Goal: Transaction & Acquisition: Purchase product/service

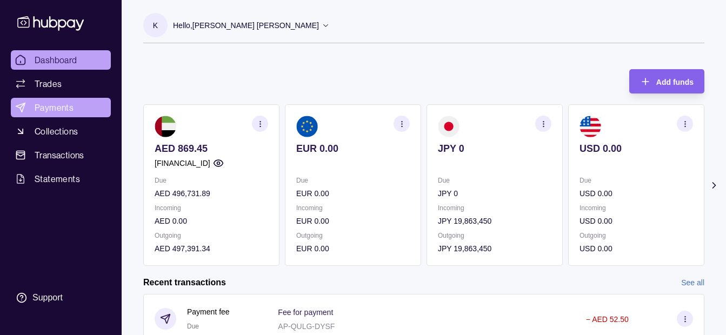
click at [70, 106] on span "Payments" at bounding box center [54, 107] width 39 height 13
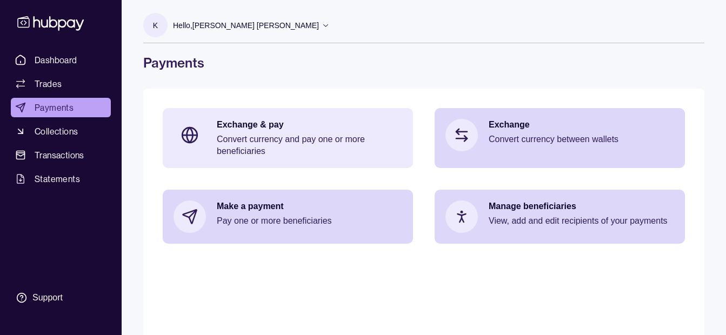
click at [280, 124] on p "Exchange & pay" at bounding box center [309, 125] width 185 height 12
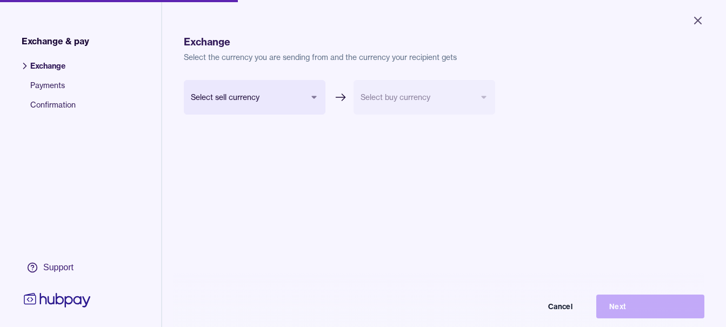
click at [271, 97] on body "Close Exchange & pay Exchange Payments Confirmation Support Exchange Select the…" at bounding box center [363, 163] width 726 height 327
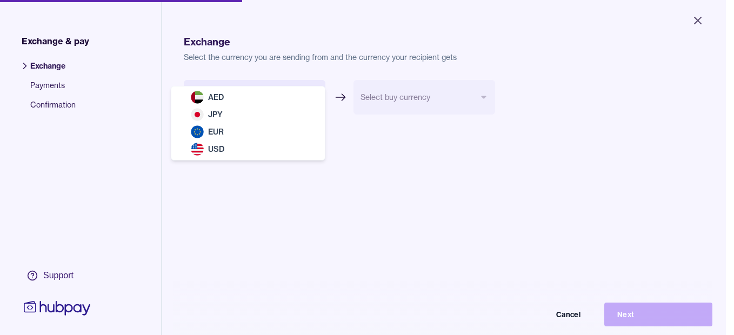
select select "***"
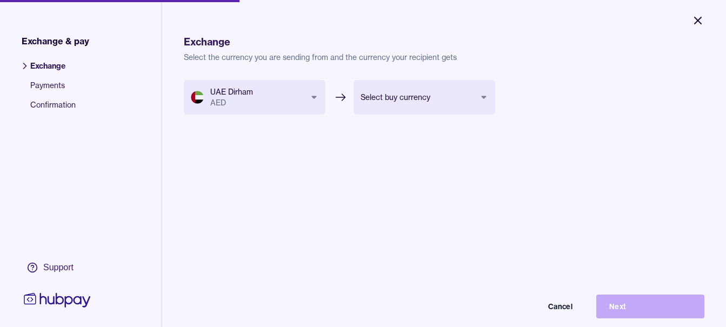
click at [696, 20] on icon "Close" at bounding box center [697, 20] width 13 height 13
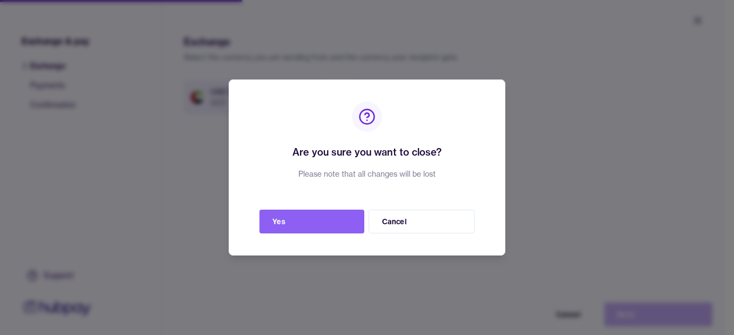
drag, startPoint x: 319, startPoint y: 218, endPoint x: 353, endPoint y: 185, distance: 46.6
click at [320, 218] on button "Yes" at bounding box center [311, 222] width 105 height 24
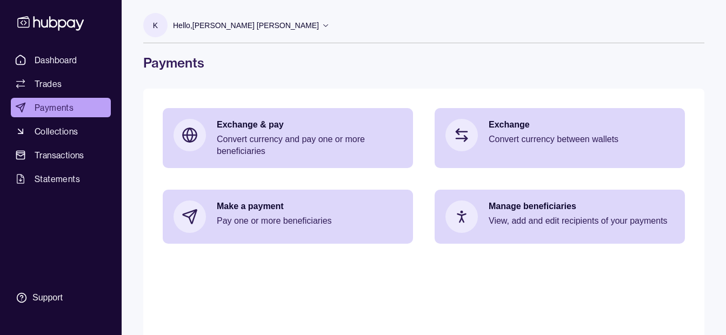
click at [258, 18] on div "Hello, [PERSON_NAME] [PERSON_NAME]" at bounding box center [251, 25] width 157 height 23
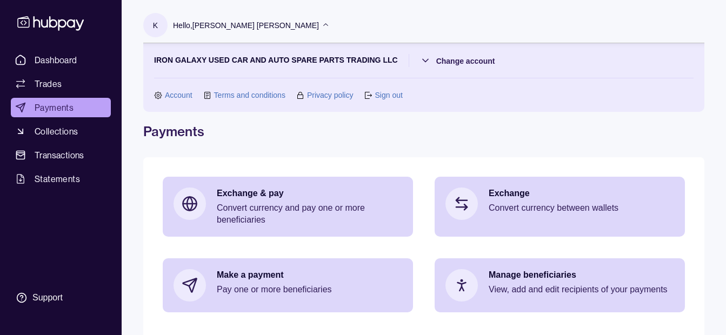
click at [258, 18] on div "Hello, [PERSON_NAME] [PERSON_NAME]" at bounding box center [251, 25] width 157 height 23
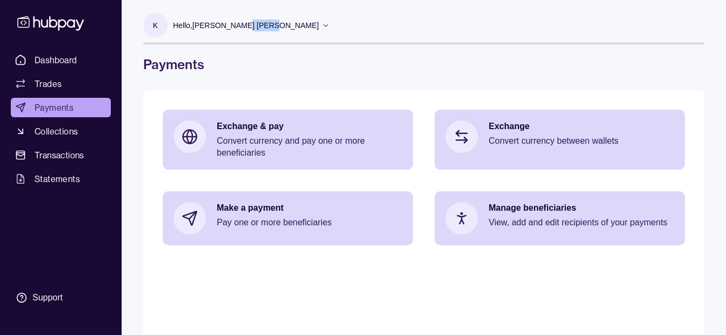
click at [258, 18] on div "Hello, [PERSON_NAME] [PERSON_NAME]" at bounding box center [251, 25] width 157 height 23
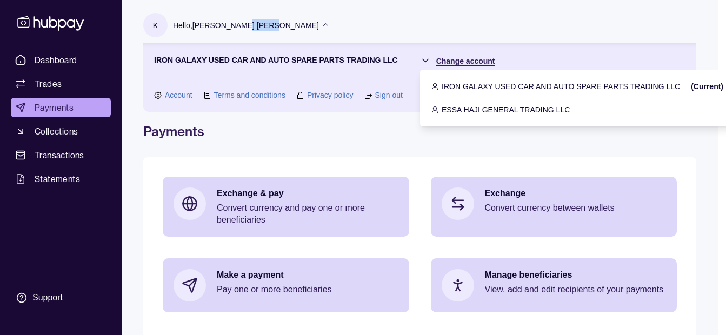
click at [468, 63] on html "Dashboard Trades Payments Collections Transactions Statements Support K Hello, …" at bounding box center [363, 215] width 726 height 430
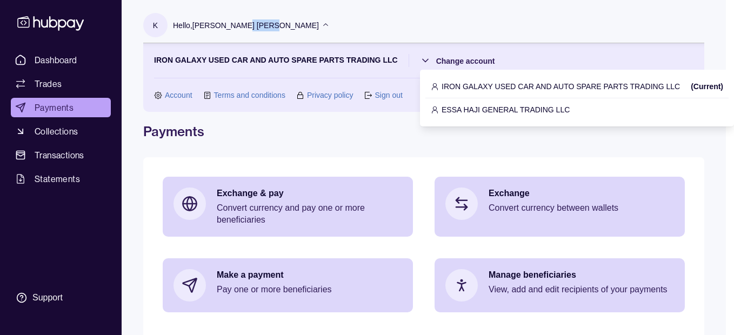
click at [464, 107] on p "ESSA HAJI GENERAL TRADING LLC" at bounding box center [505, 110] width 128 height 12
